Goal: Task Accomplishment & Management: Manage account settings

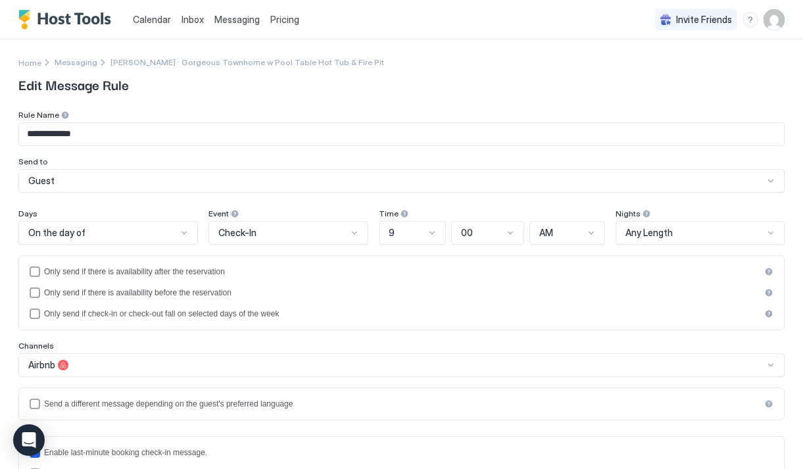
scroll to position [567, 0]
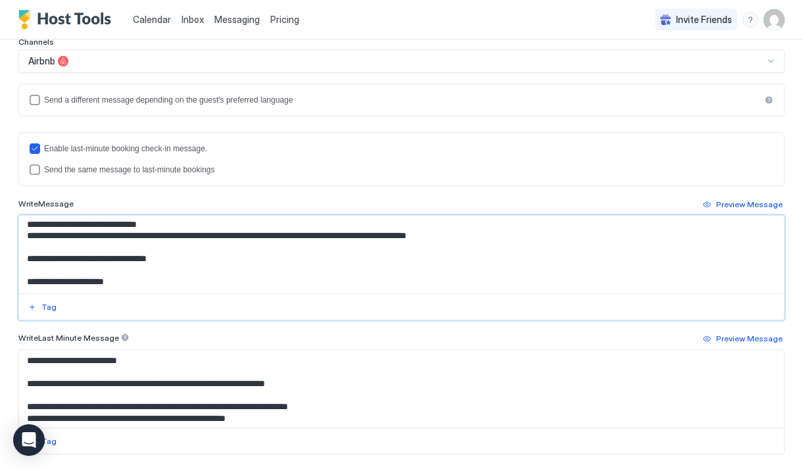
click at [121, 236] on textarea "Input Field" at bounding box center [401, 255] width 765 height 78
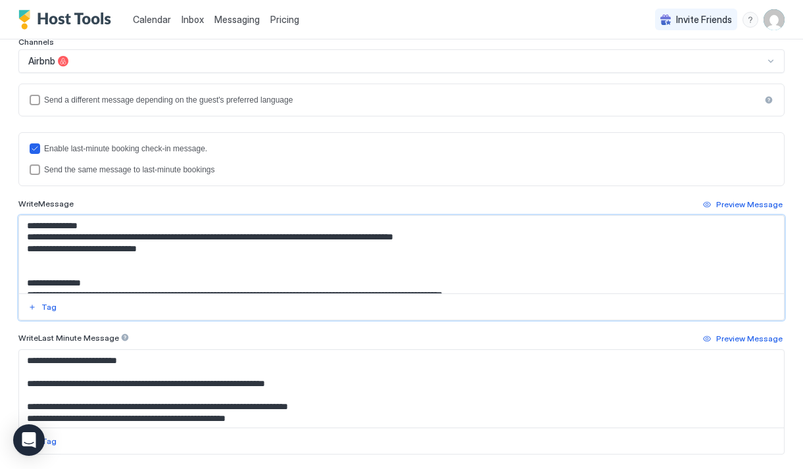
scroll to position [800, 0]
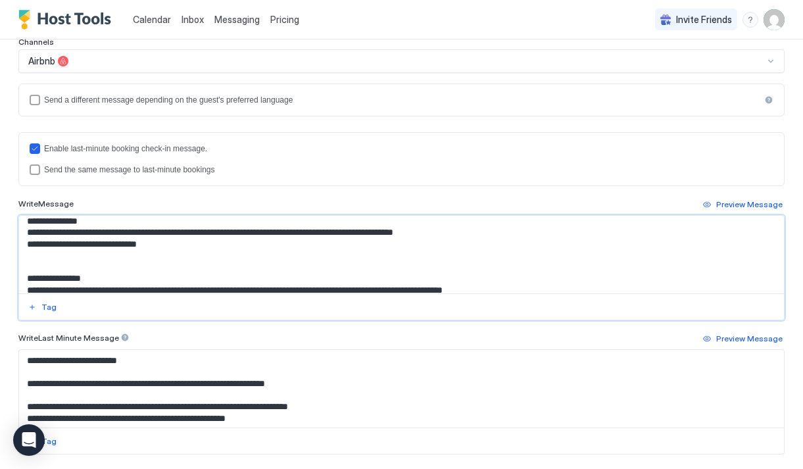
click at [320, 234] on textarea "Input Field" at bounding box center [401, 255] width 765 height 78
click at [233, 230] on textarea "Input Field" at bounding box center [401, 255] width 765 height 78
click at [391, 234] on textarea "Input Field" at bounding box center [401, 255] width 765 height 78
click at [411, 234] on textarea "Input Field" at bounding box center [401, 255] width 765 height 78
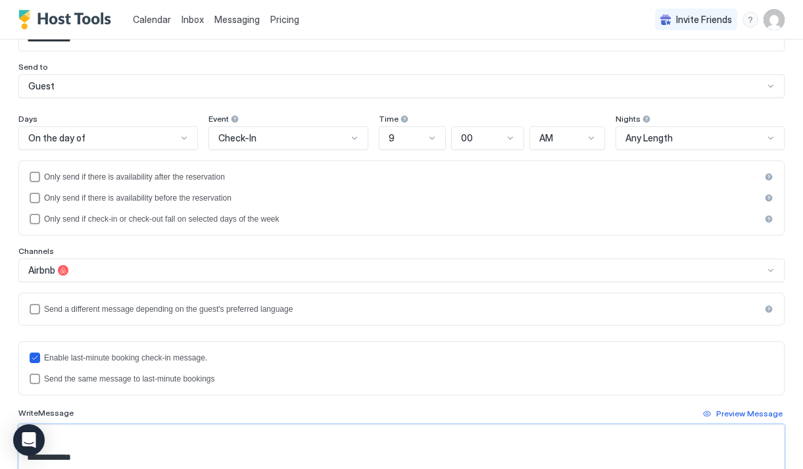
scroll to position [0, 0]
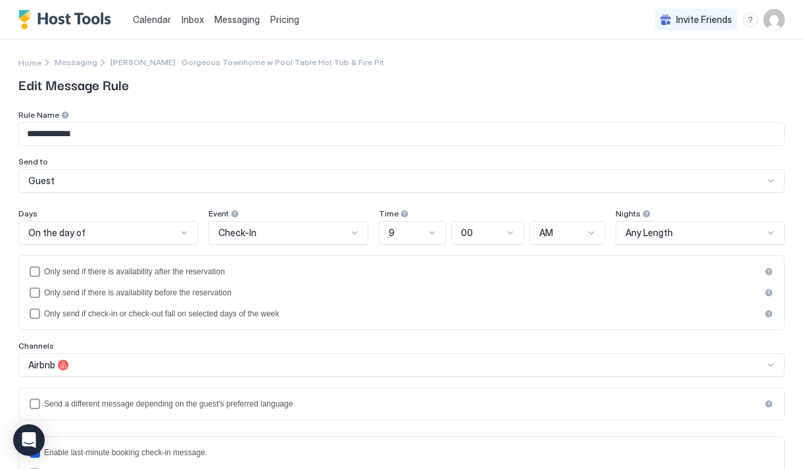
type textarea "**********"
click at [509, 186] on div "Guest" at bounding box center [396, 181] width 736 height 12
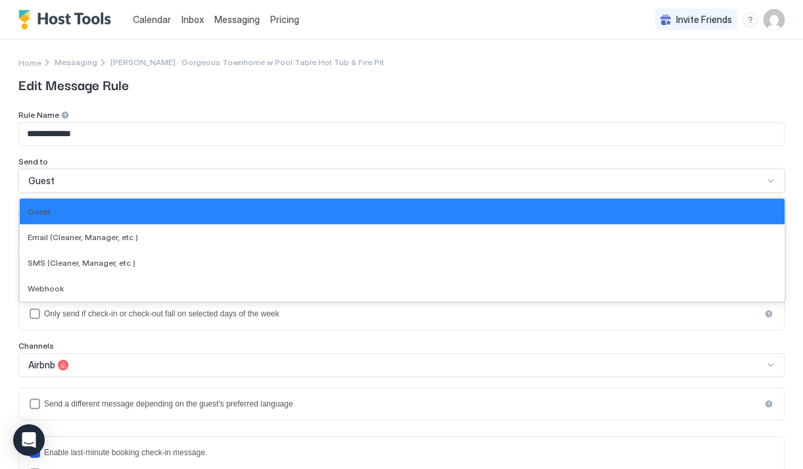
click at [509, 186] on div "Guest" at bounding box center [396, 181] width 736 height 12
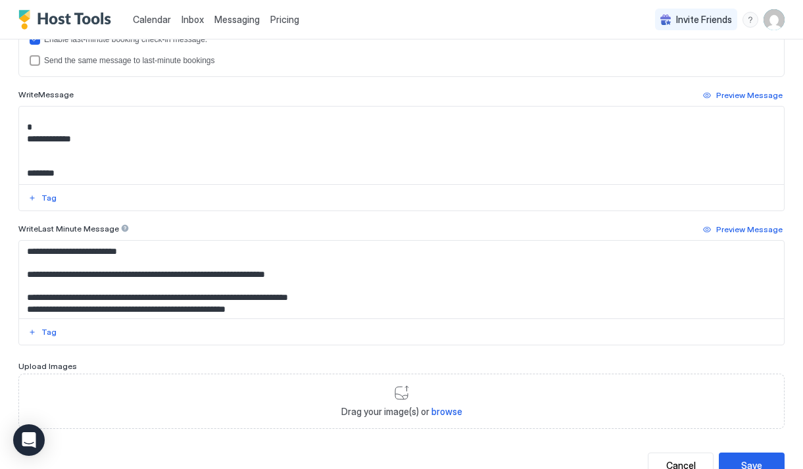
scroll to position [461, 0]
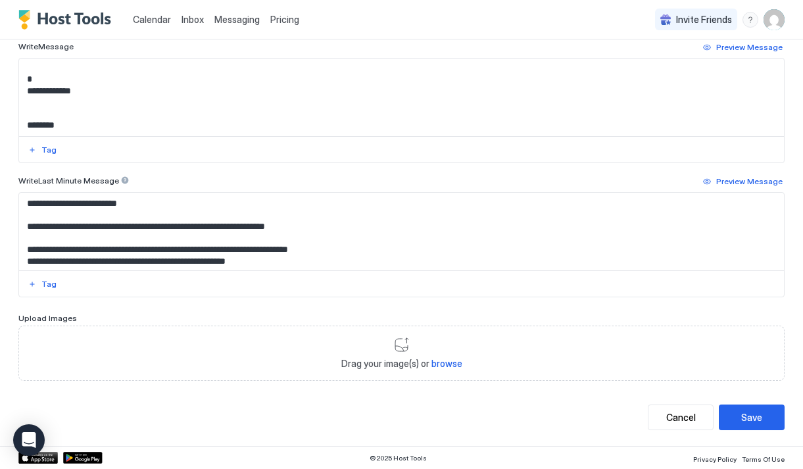
click at [737, 430] on div "**********" at bounding box center [401, 12] width 767 height 868
click at [737, 422] on button "Save" at bounding box center [752, 418] width 66 height 26
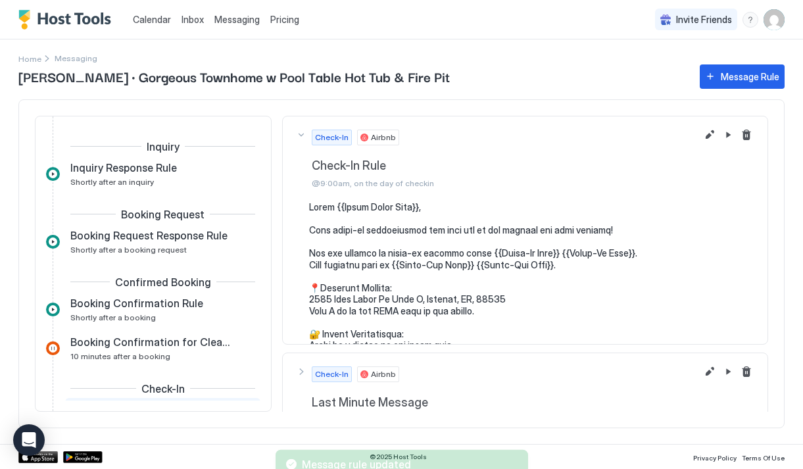
scroll to position [153, 0]
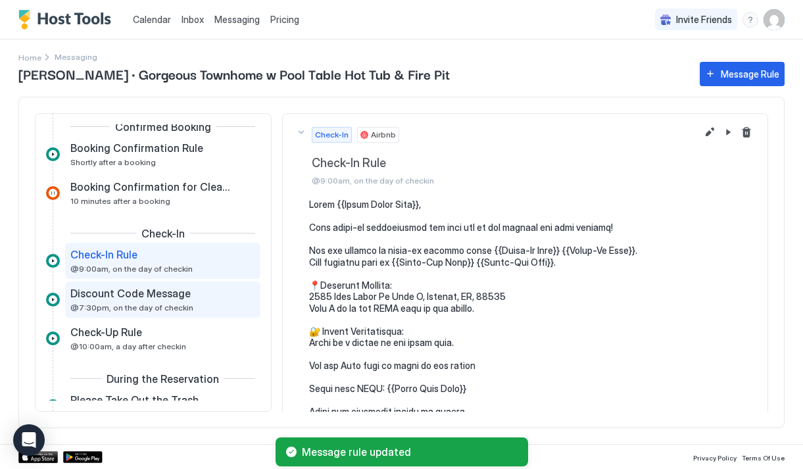
click at [213, 293] on div "Discount Code Message" at bounding box center [153, 293] width 166 height 13
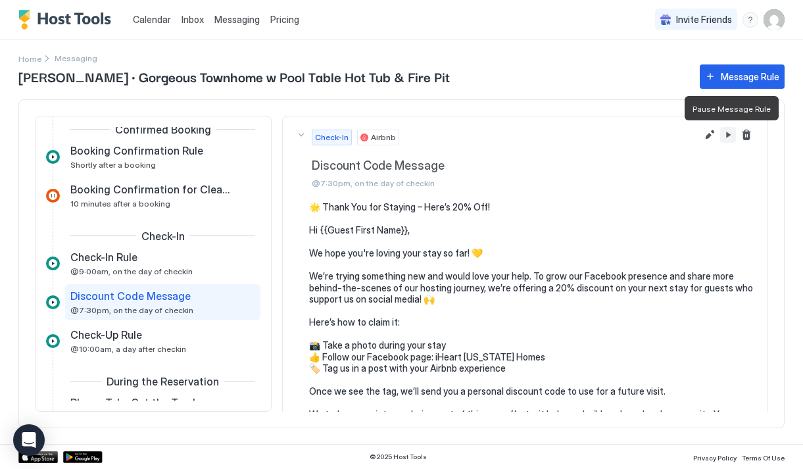
click at [725, 134] on button "Pause Message Rule" at bounding box center [729, 135] width 16 height 16
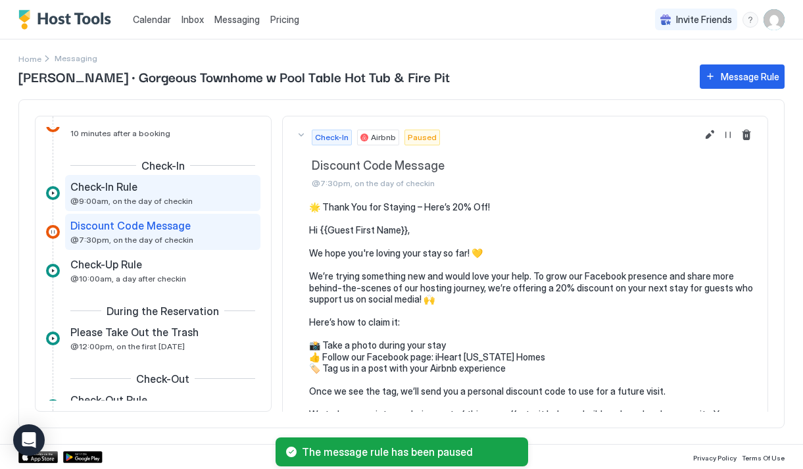
scroll to position [231, 0]
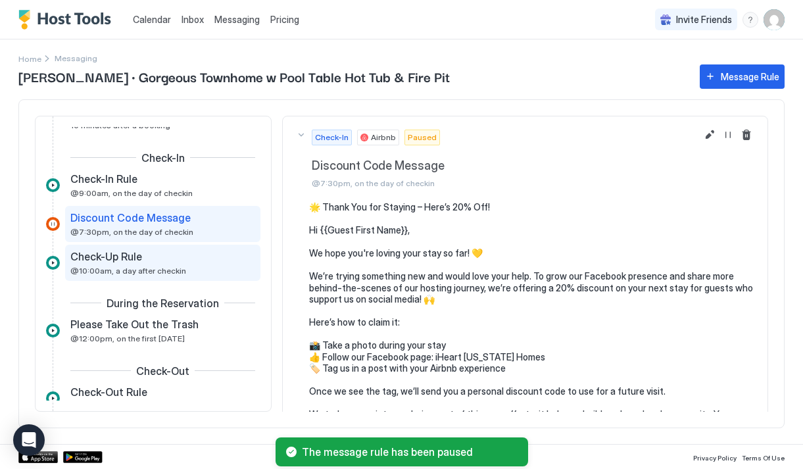
click at [198, 259] on div "Check-Up Rule" at bounding box center [153, 256] width 166 height 13
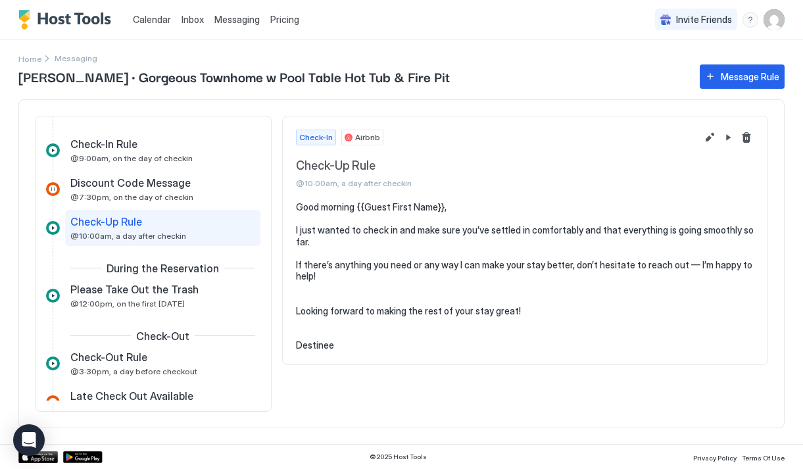
scroll to position [267, 0]
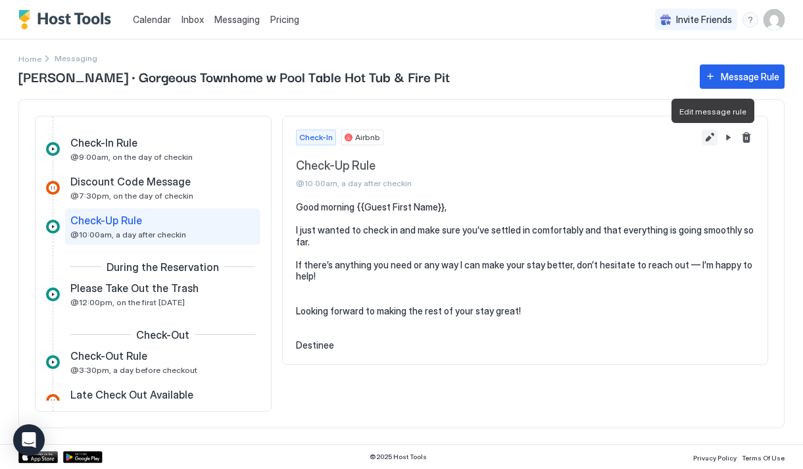
click at [707, 141] on button "Edit message rule" at bounding box center [710, 138] width 16 height 16
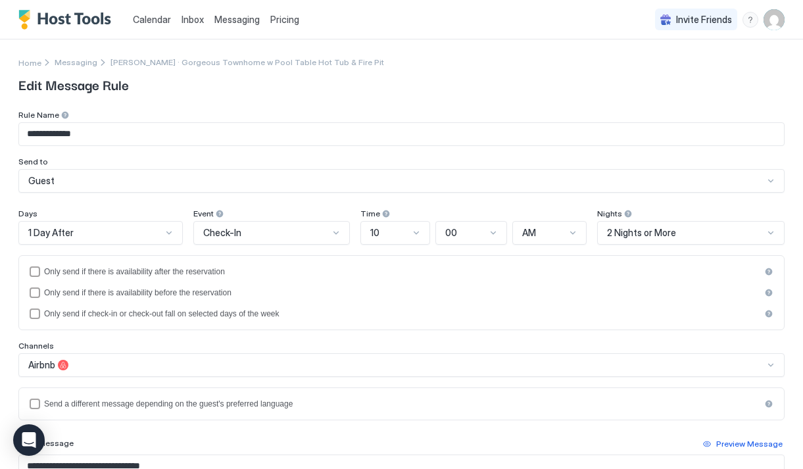
click at [421, 234] on div "10" at bounding box center [396, 233] width 70 height 24
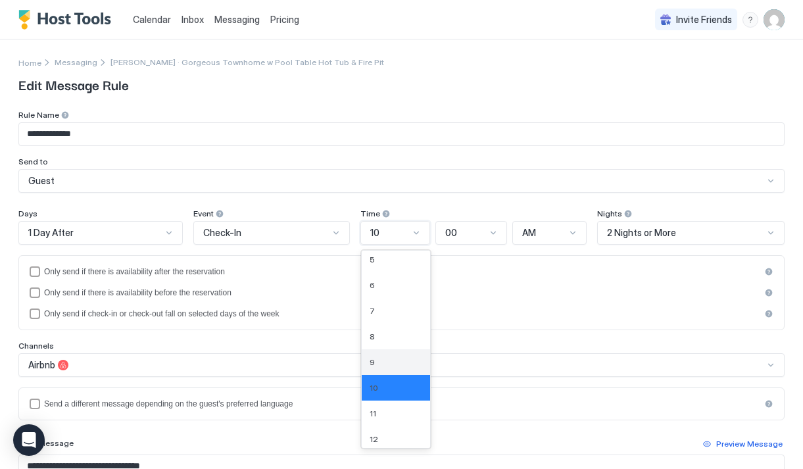
scroll to position [111, 0]
click at [387, 406] on div "11" at bounding box center [396, 410] width 53 height 10
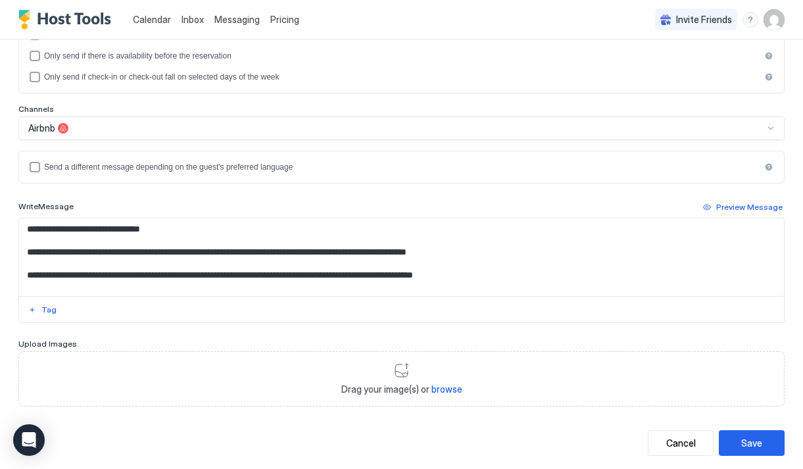
scroll to position [263, 0]
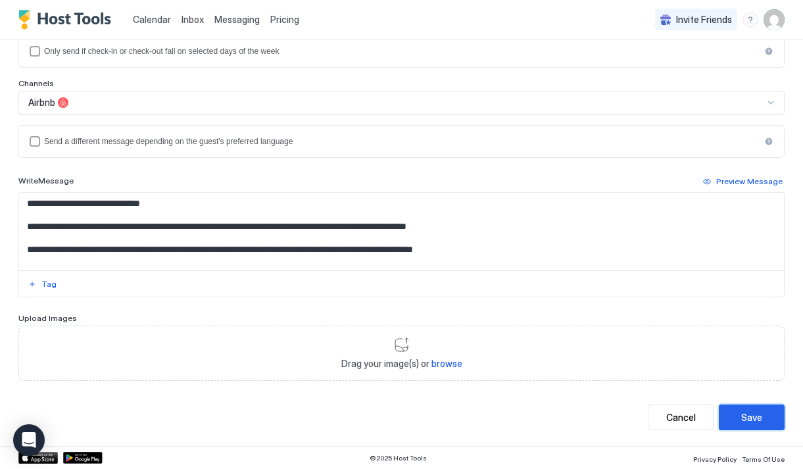
click at [736, 424] on button "Save" at bounding box center [752, 418] width 66 height 26
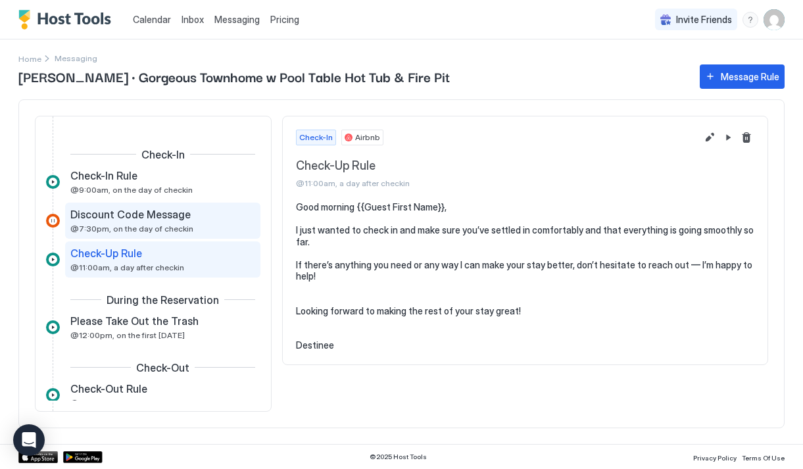
scroll to position [233, 0]
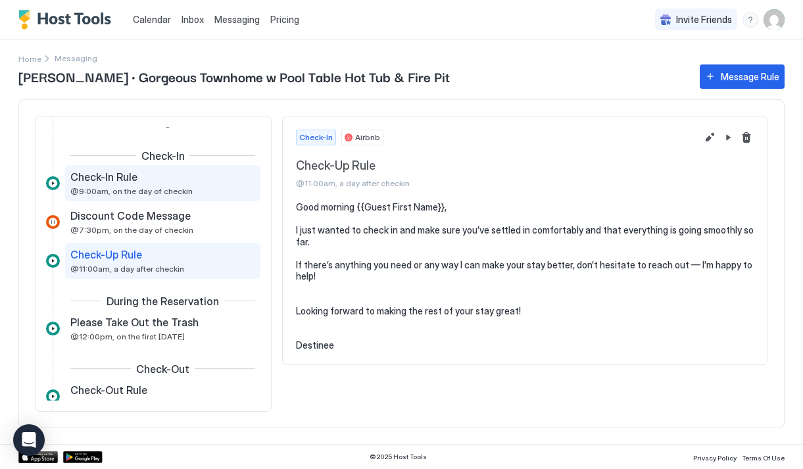
click at [184, 190] on div "Check-In Rule @9:00am, on the day of checkin" at bounding box center [153, 183] width 166 height 26
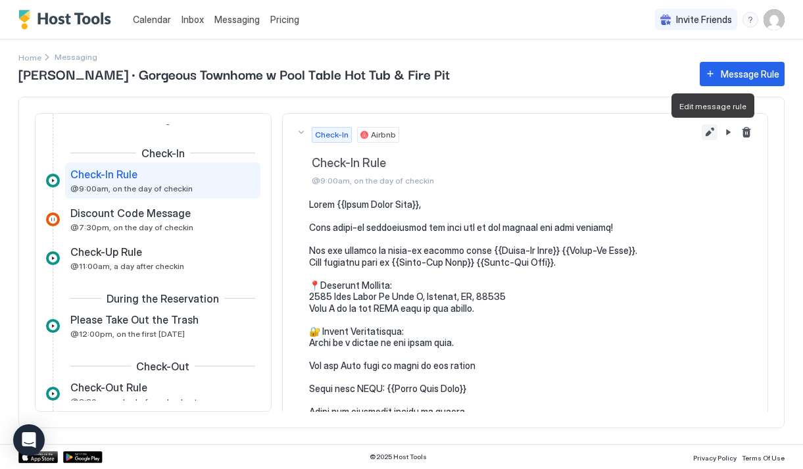
click at [713, 136] on button "Edit message rule" at bounding box center [710, 132] width 16 height 16
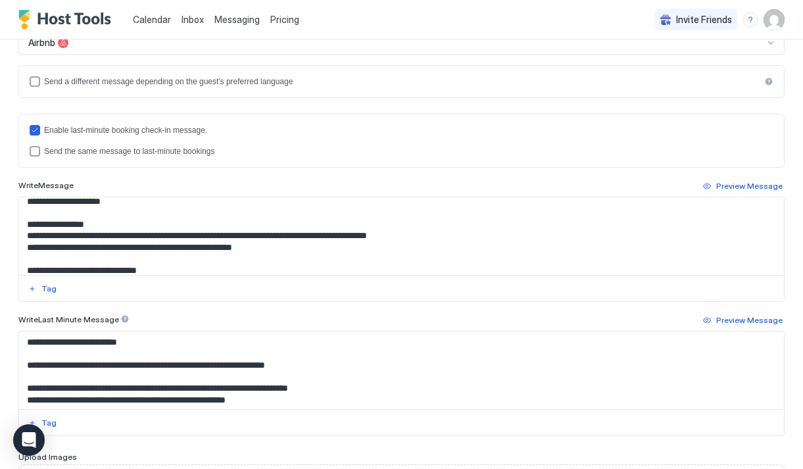
scroll to position [324, 0]
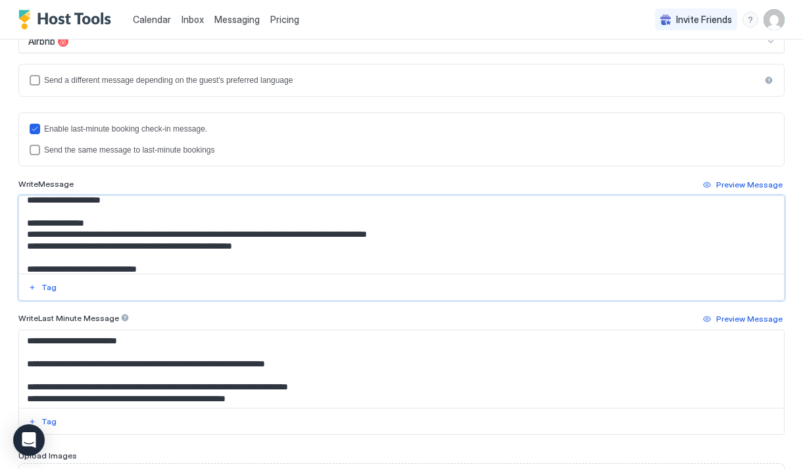
click at [268, 249] on textarea "Input Field" at bounding box center [401, 235] width 765 height 78
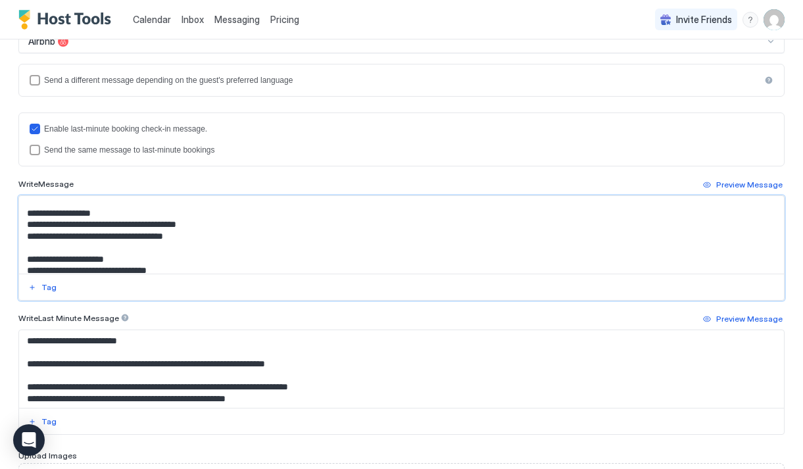
scroll to position [75, 0]
click at [184, 238] on textarea "Input Field" at bounding box center [401, 235] width 765 height 78
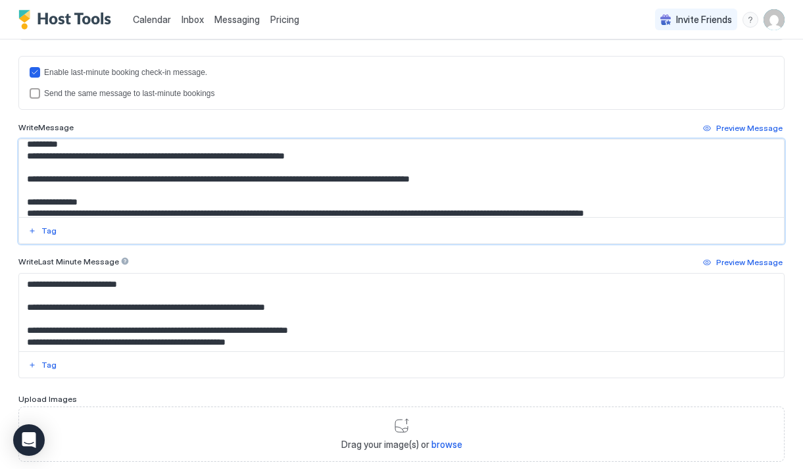
scroll to position [769, 0]
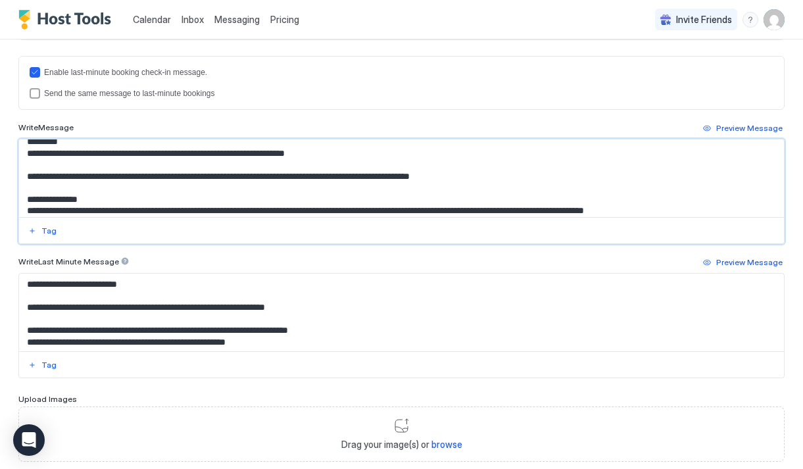
click at [114, 154] on textarea "Input Field" at bounding box center [401, 179] width 765 height 78
click at [156, 152] on textarea "Input Field" at bounding box center [401, 179] width 765 height 78
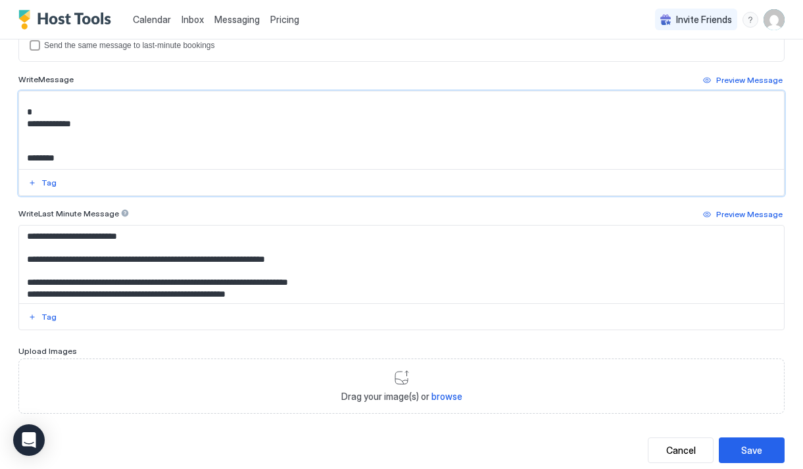
scroll to position [461, 0]
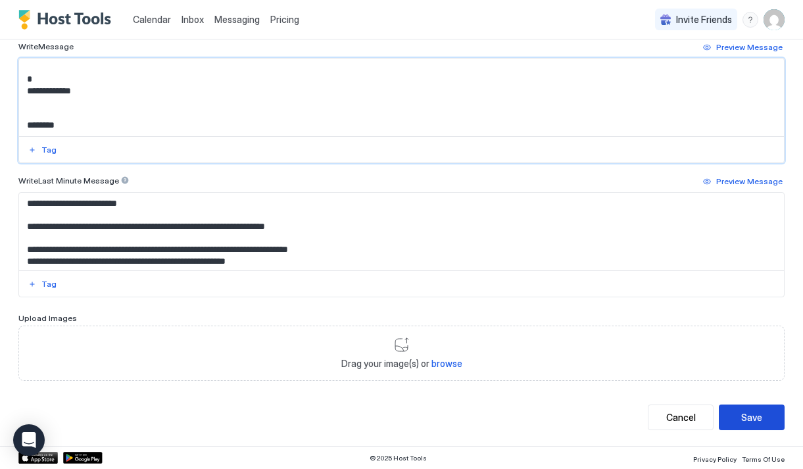
type textarea "**********"
click at [740, 419] on button "Save" at bounding box center [752, 418] width 66 height 26
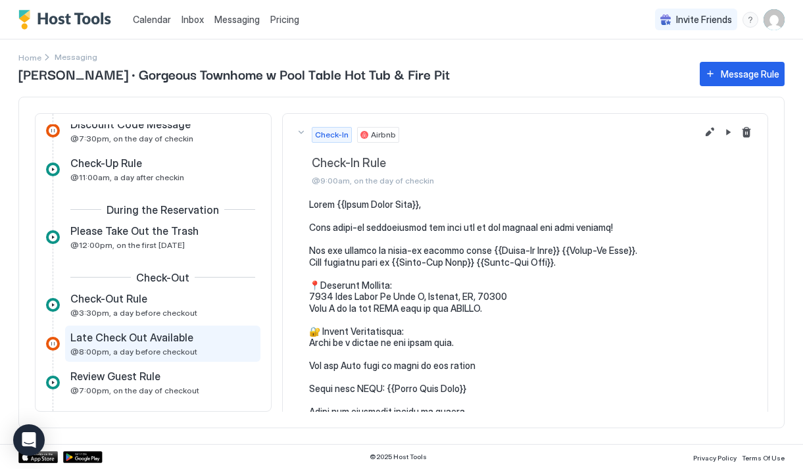
scroll to position [325, 0]
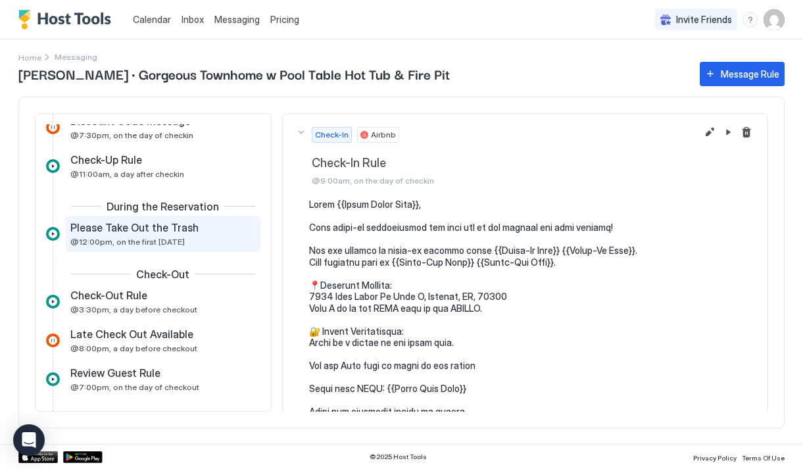
click at [140, 228] on span "Please Take Out the Trash" at bounding box center [134, 227] width 128 height 13
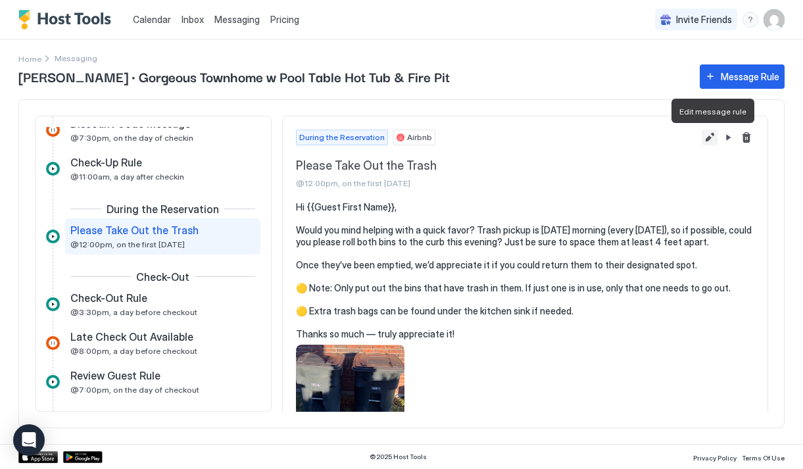
click at [714, 139] on button "Edit message rule" at bounding box center [710, 138] width 16 height 16
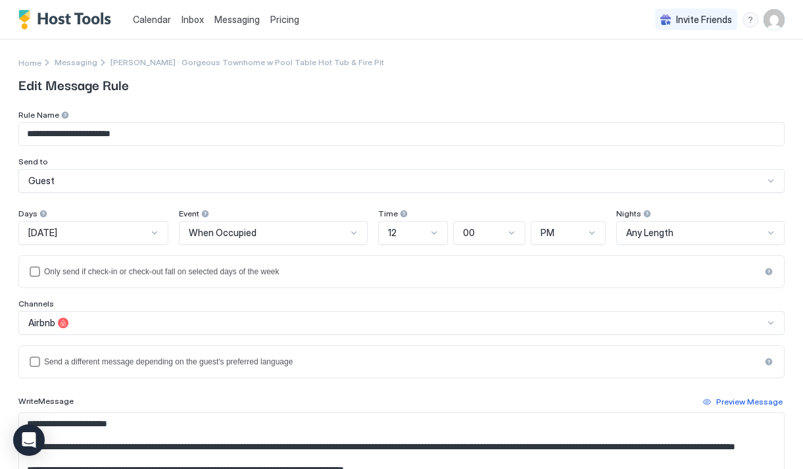
click at [426, 237] on div "12" at bounding box center [407, 233] width 39 height 12
click at [407, 409] on div "11" at bounding box center [414, 410] width 53 height 10
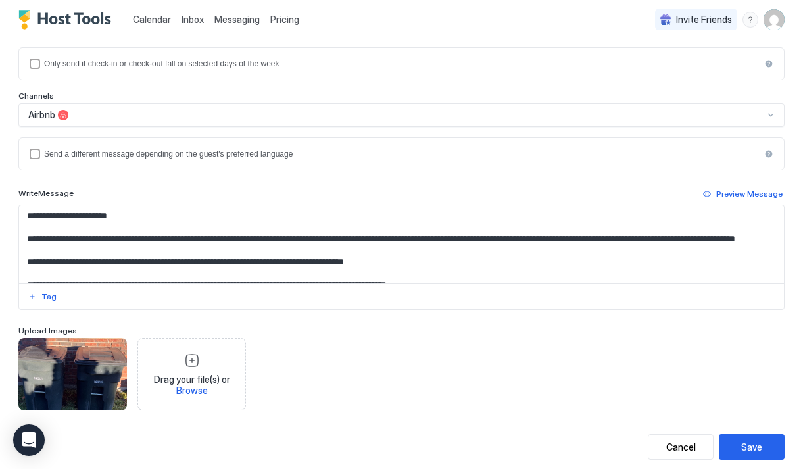
scroll to position [238, 0]
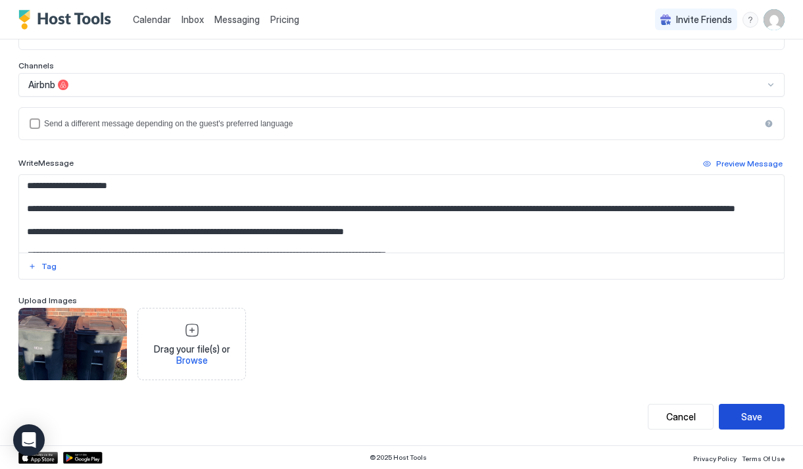
click at [742, 419] on div "Save" at bounding box center [752, 417] width 21 height 14
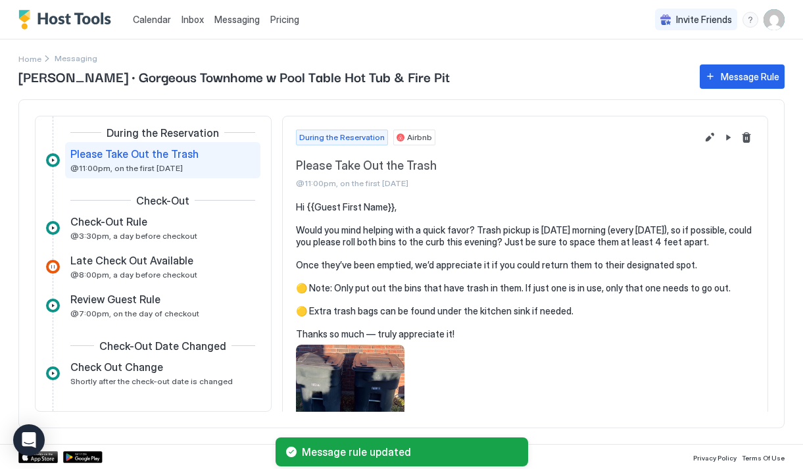
scroll to position [408, 0]
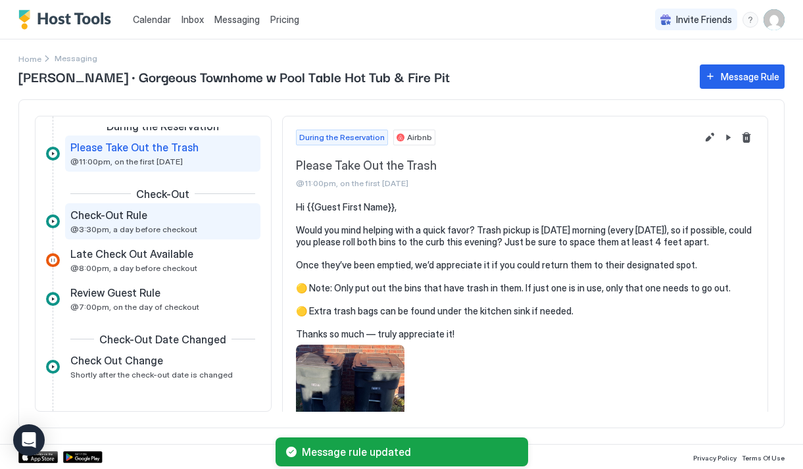
click at [192, 230] on div "Check-Out Rule @3:30pm, a day before checkout" at bounding box center [153, 222] width 166 height 26
